Goal: Transaction & Acquisition: Purchase product/service

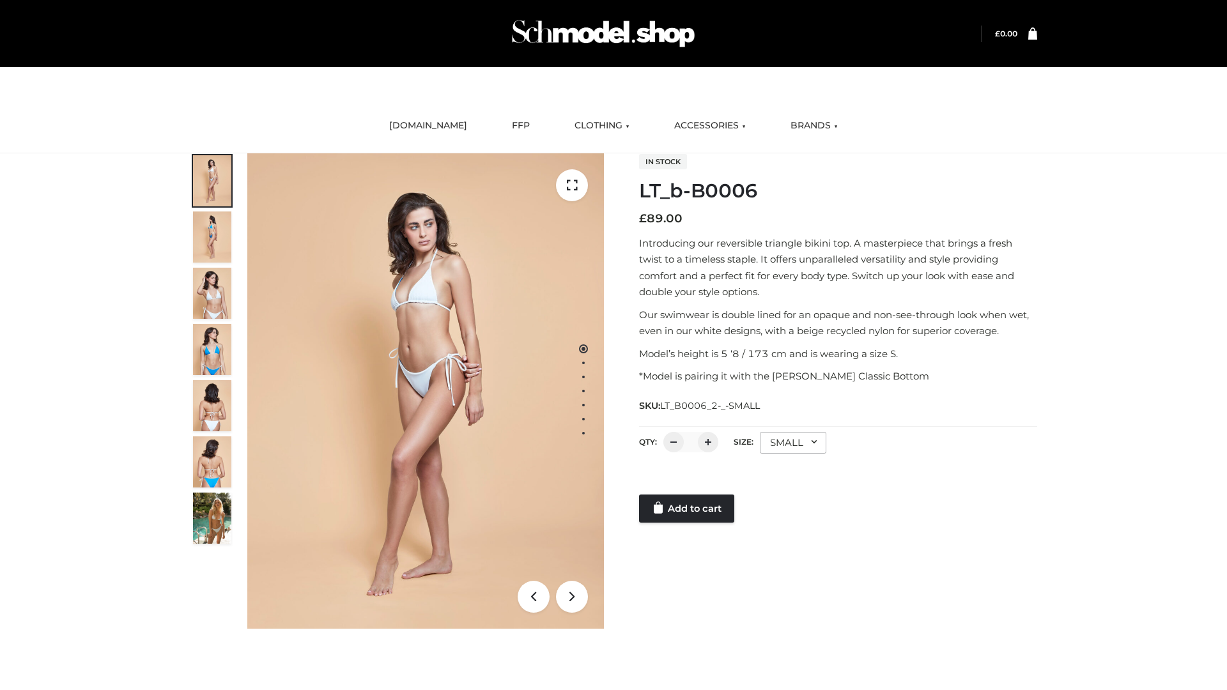
click at [688, 509] on link "Add to cart" at bounding box center [686, 509] width 95 height 28
